Goal: Task Accomplishment & Management: Manage account settings

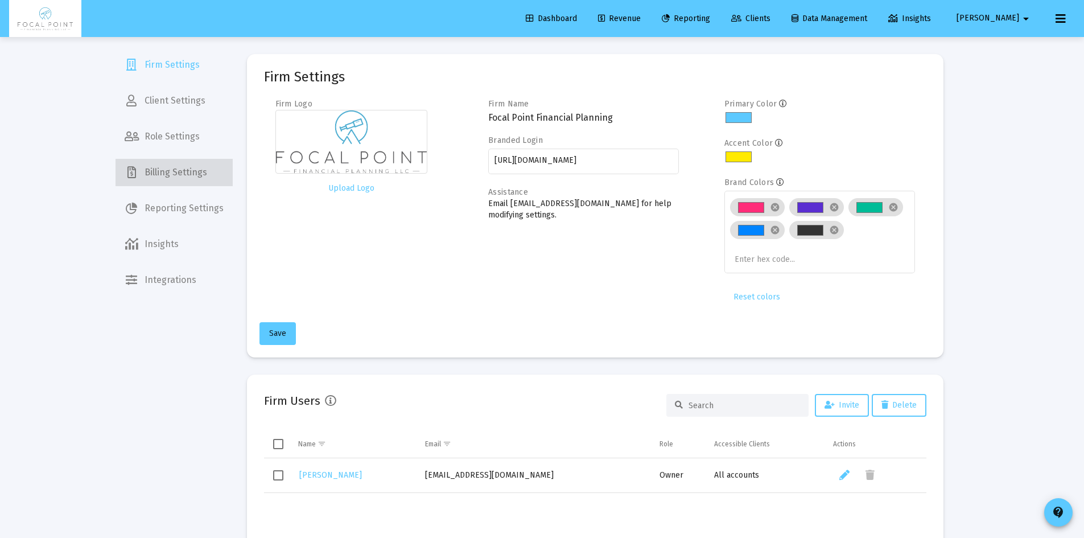
click at [183, 169] on span "Billing Settings" at bounding box center [174, 172] width 117 height 27
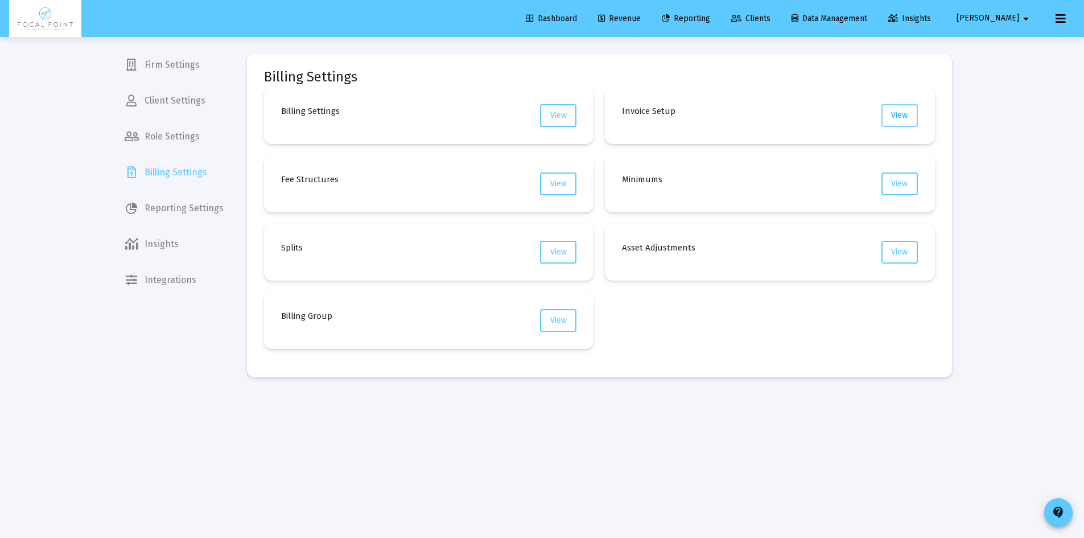
click at [894, 109] on button "View" at bounding box center [900, 115] width 36 height 23
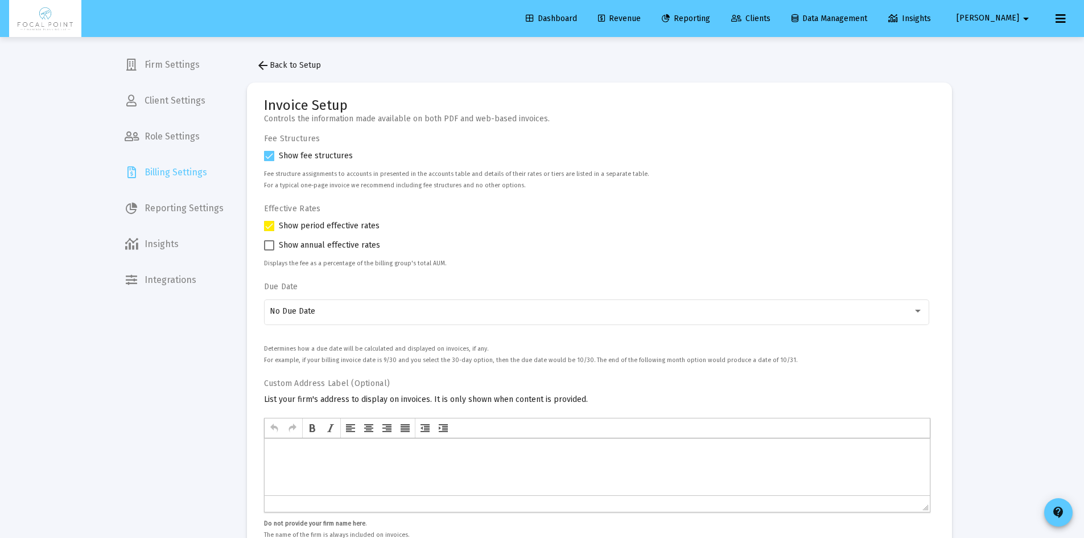
click at [308, 64] on span "arrow_back Back to Setup" at bounding box center [288, 65] width 65 height 10
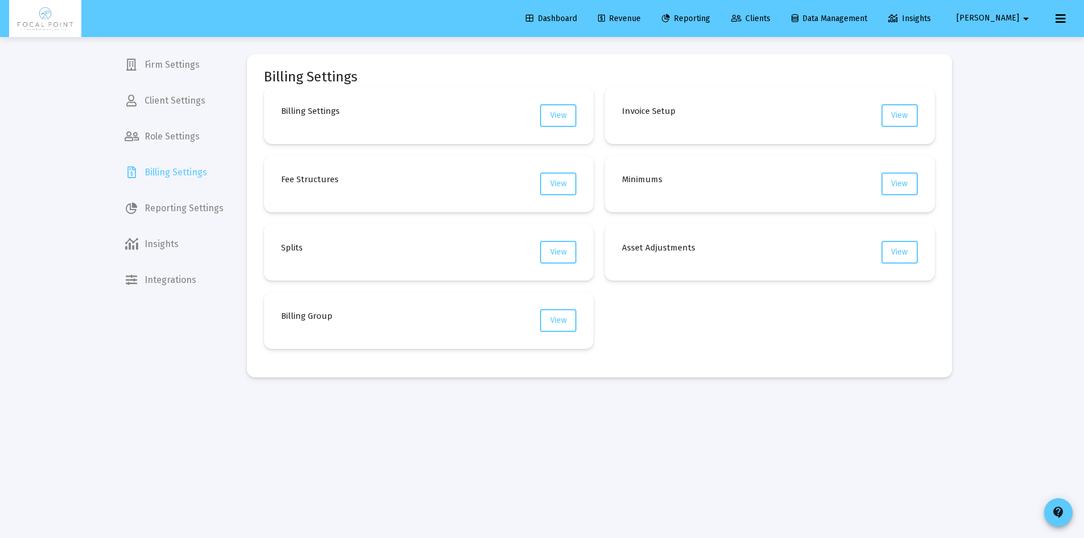
click at [1007, 19] on span "[PERSON_NAME]" at bounding box center [988, 19] width 63 height 10
click at [1063, 519] on div at bounding box center [542, 269] width 1084 height 538
click at [1063, 513] on mat-icon "contact_support" at bounding box center [1059, 513] width 14 height 14
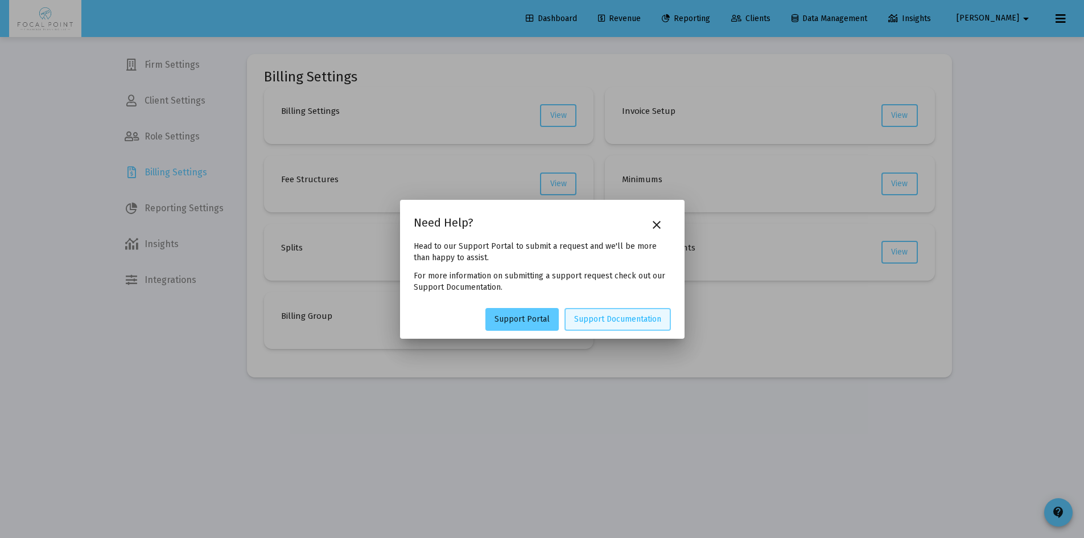
click at [612, 321] on span "Support Documentation" at bounding box center [617, 319] width 87 height 10
click at [658, 232] on button "close" at bounding box center [657, 224] width 23 height 23
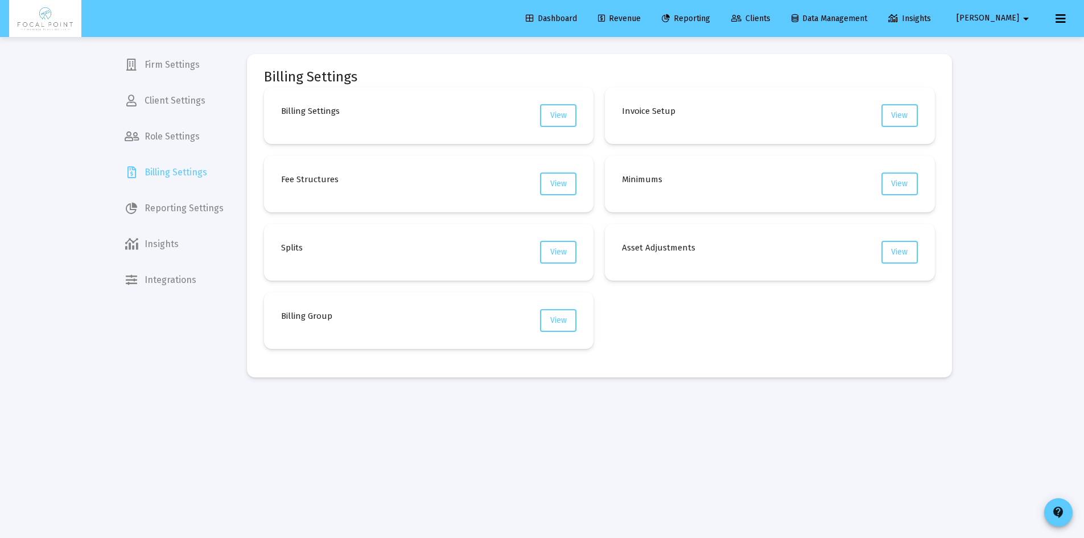
click at [868, 18] on span "Data Management" at bounding box center [830, 19] width 76 height 10
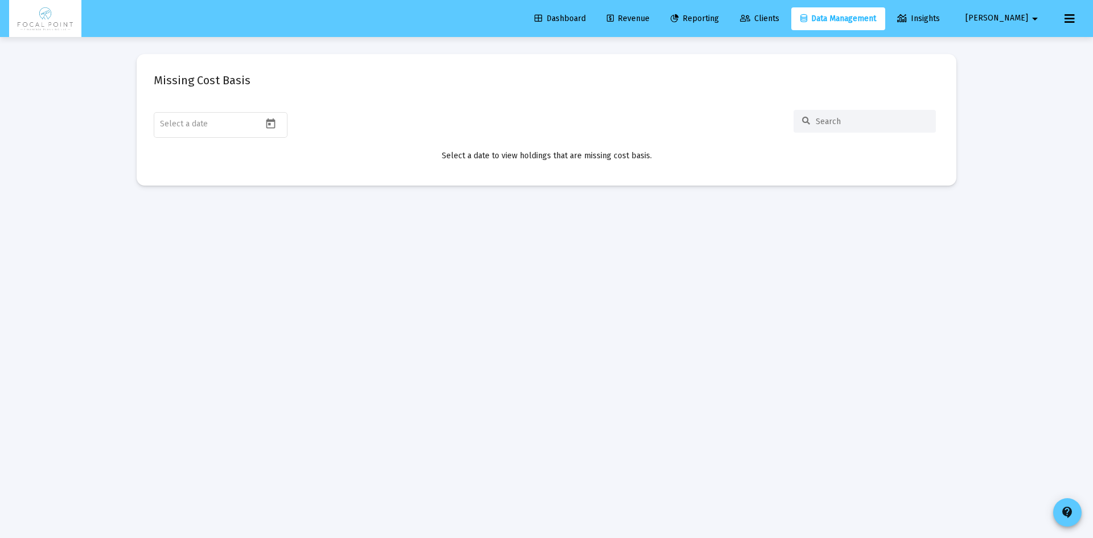
click at [650, 18] on span "Revenue" at bounding box center [628, 19] width 43 height 10
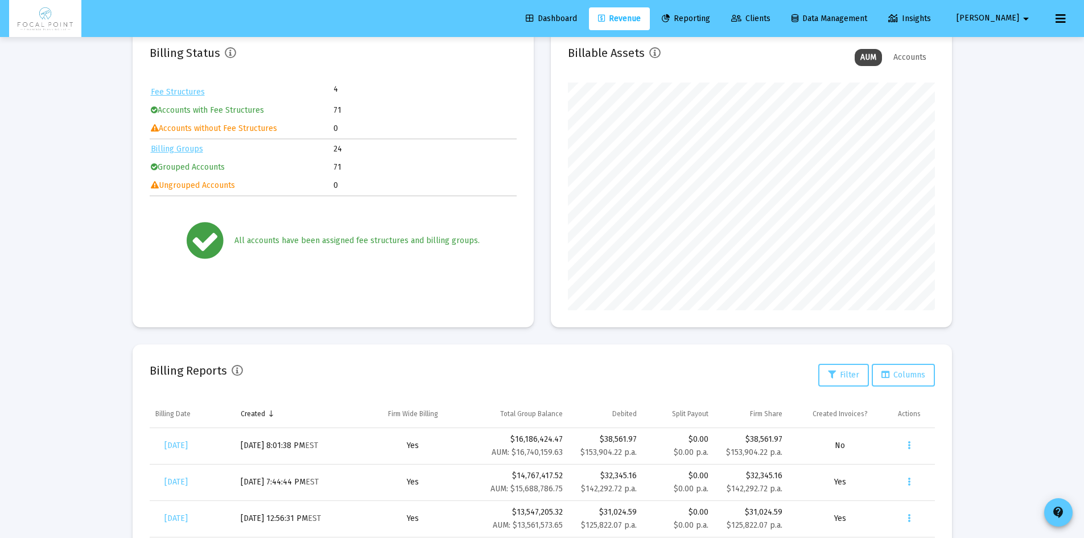
scroll to position [219, 0]
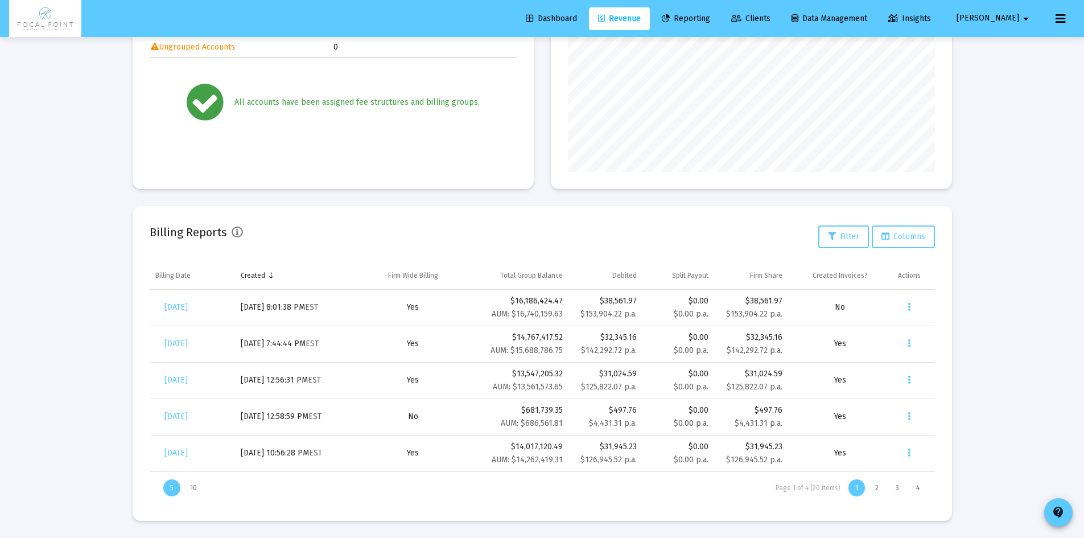
click at [1050, 17] on button at bounding box center [1061, 18] width 23 height 23
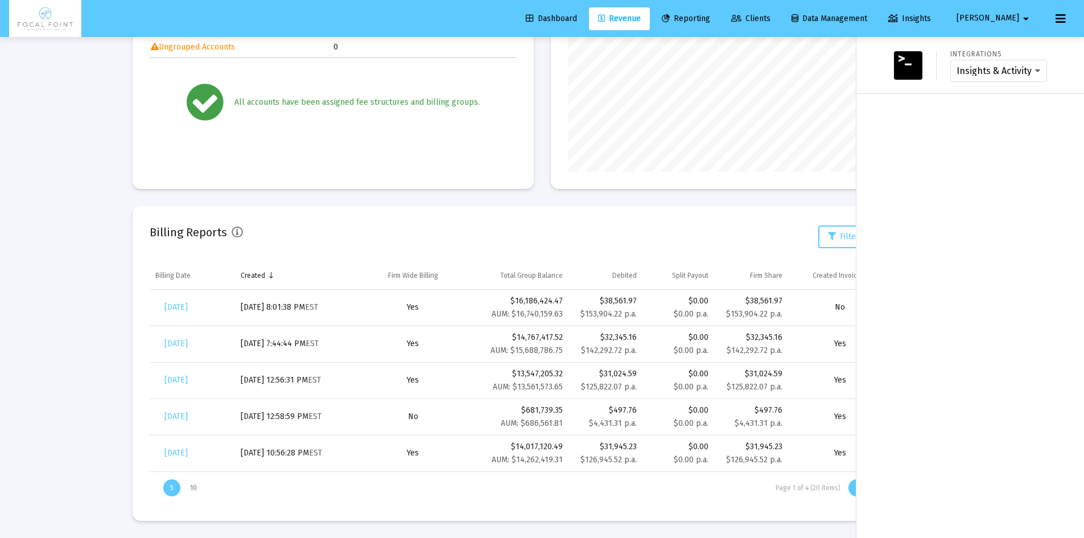
click at [1022, 19] on mat-icon "arrow_drop_down" at bounding box center [1027, 18] width 14 height 23
